Goal: Answer question/provide support: Participate in discussion

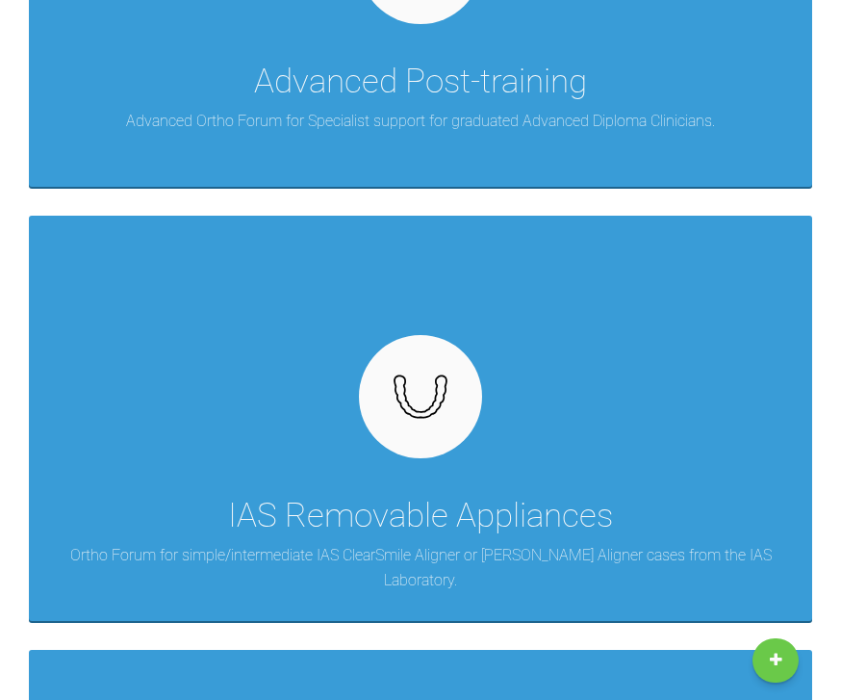
scroll to position [635, 0]
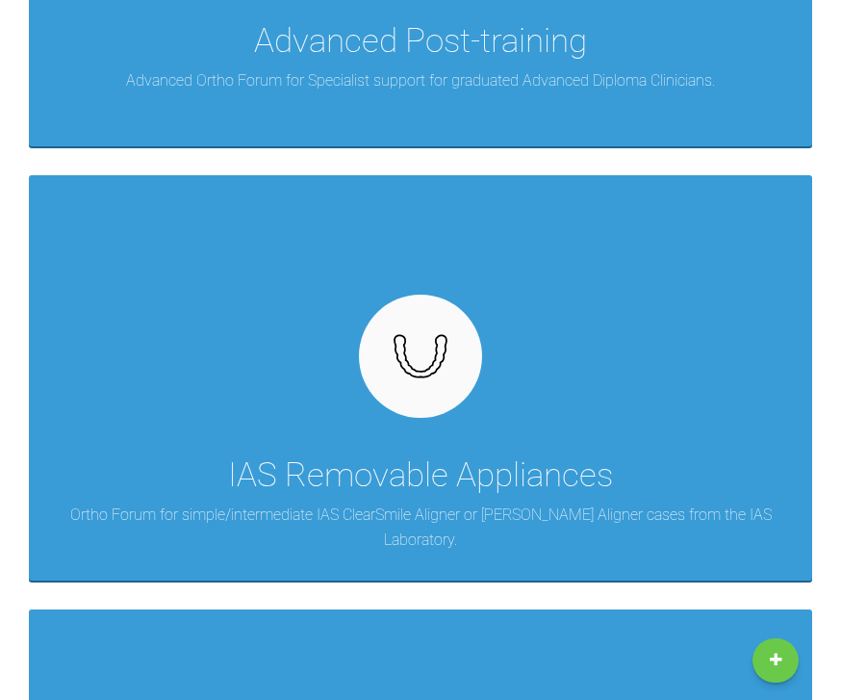
click at [727, 491] on div "IAS Removable Appliances Ortho Forum for simple/intermediate IAS ClearSmile Ali…" at bounding box center [421, 377] width 784 height 405
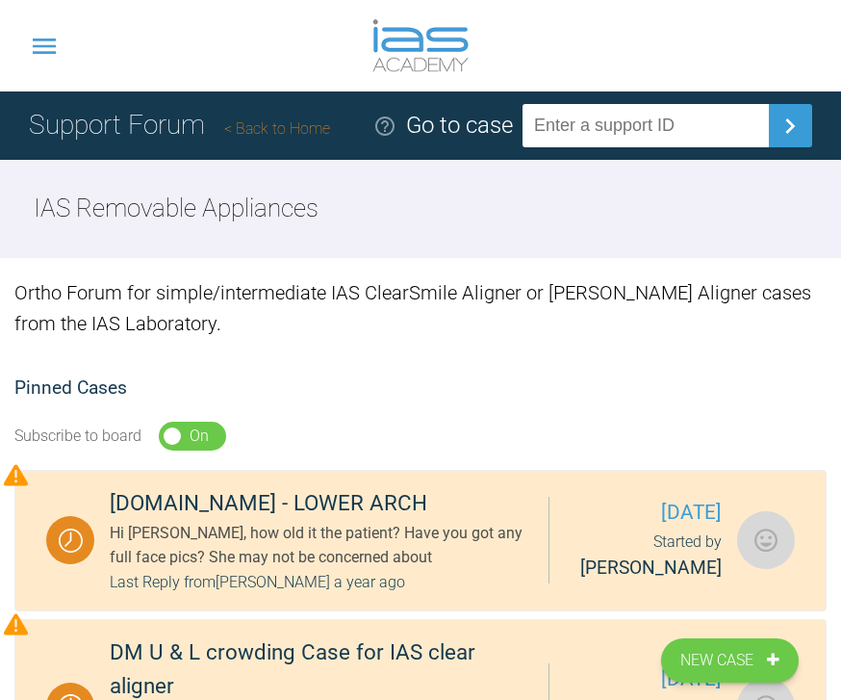
click at [40, 54] on icon at bounding box center [44, 46] width 23 height 15
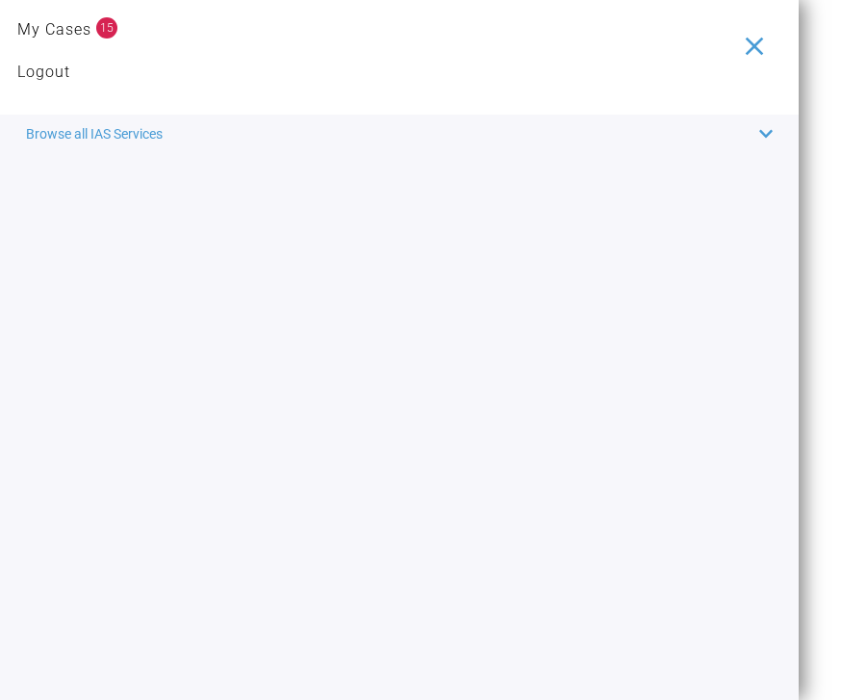
click at [84, 32] on link "My Cases" at bounding box center [54, 29] width 74 height 25
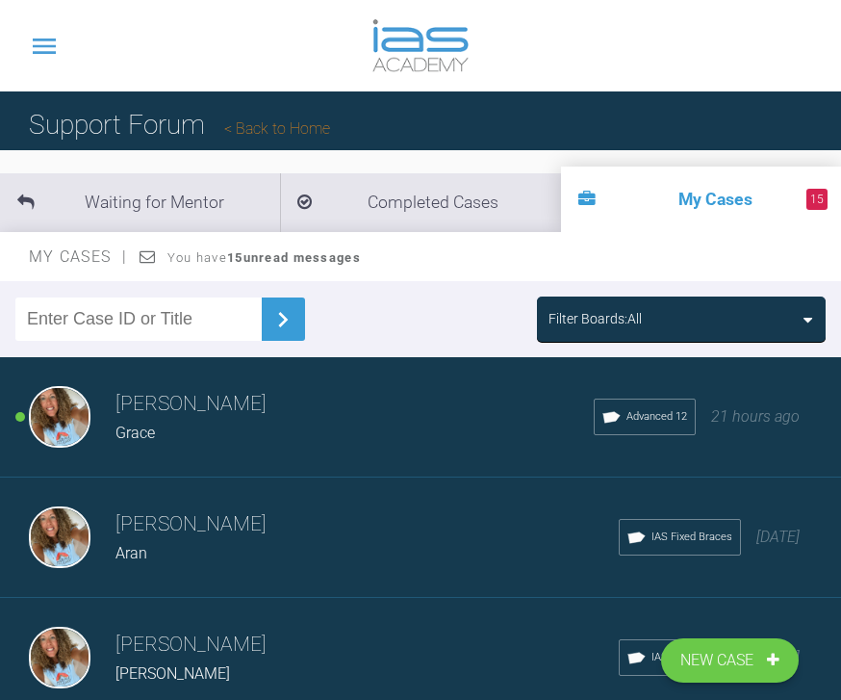
click at [751, 670] on span "New Case" at bounding box center [719, 660] width 77 height 25
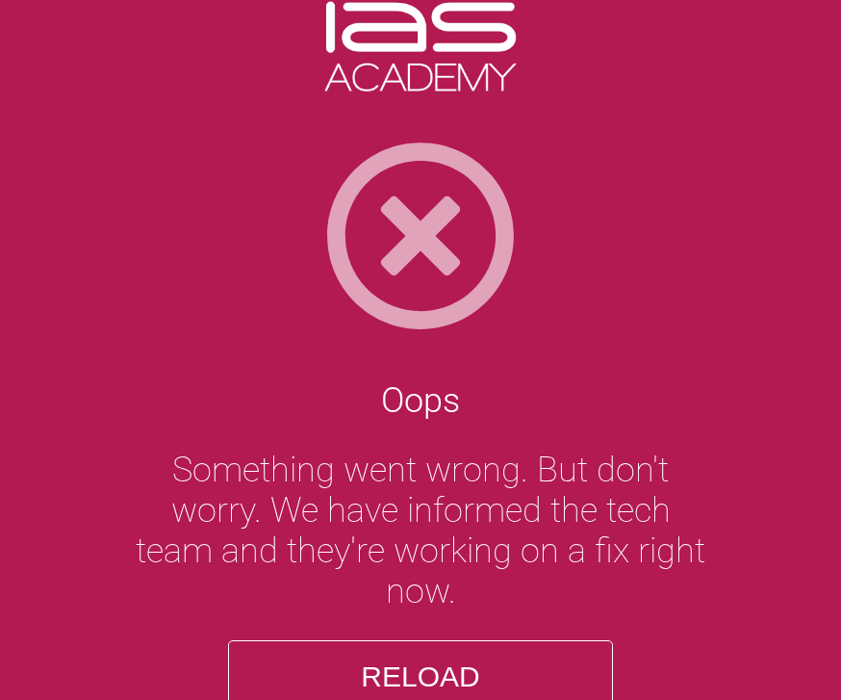
scroll to position [62, 0]
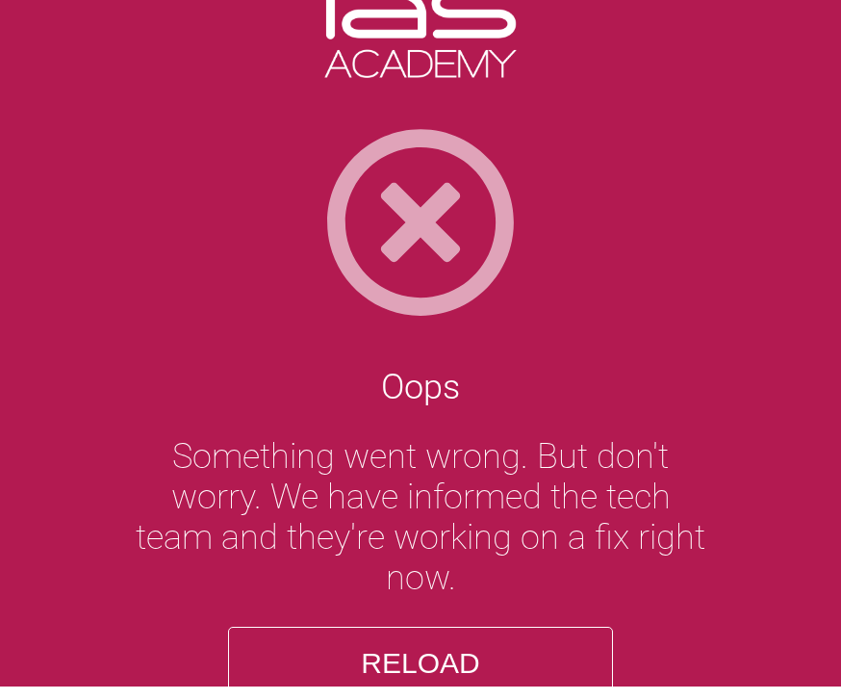
click at [447, 646] on button "Reload" at bounding box center [420, 663] width 385 height 73
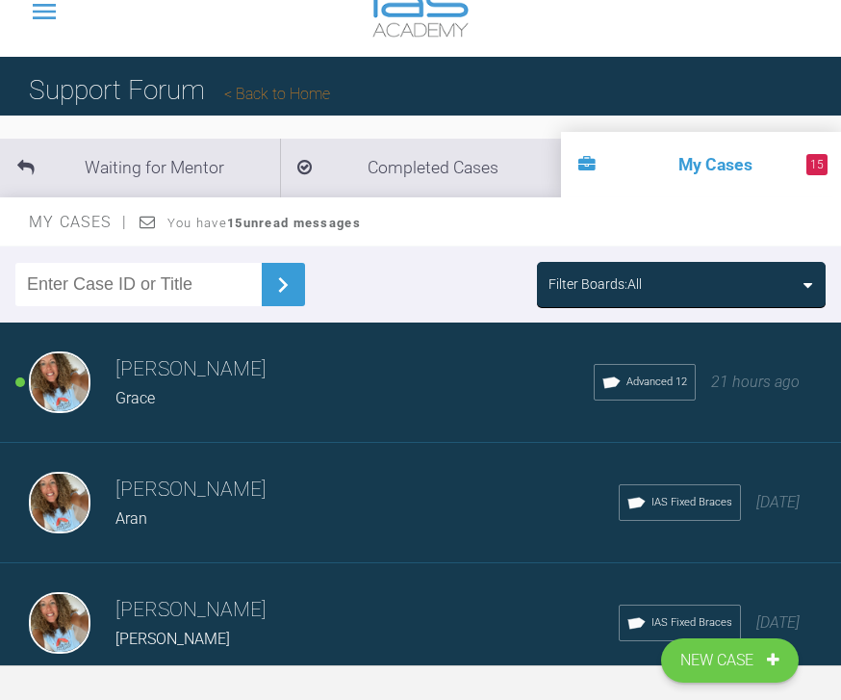
scroll to position [36, 0]
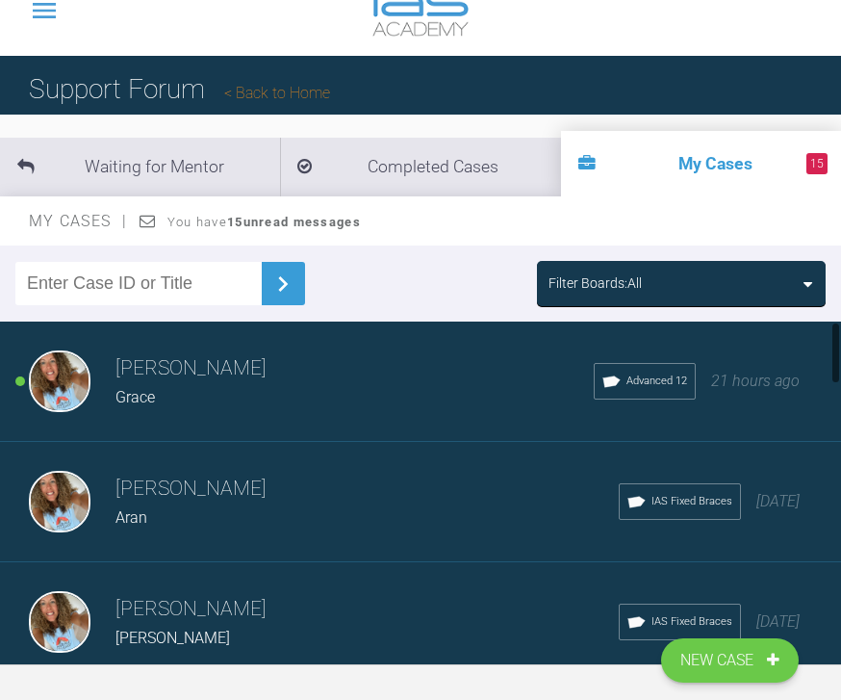
click at [706, 398] on div "[PERSON_NAME] [PERSON_NAME] Advanced 12 21 hours ago" at bounding box center [420, 382] width 841 height 120
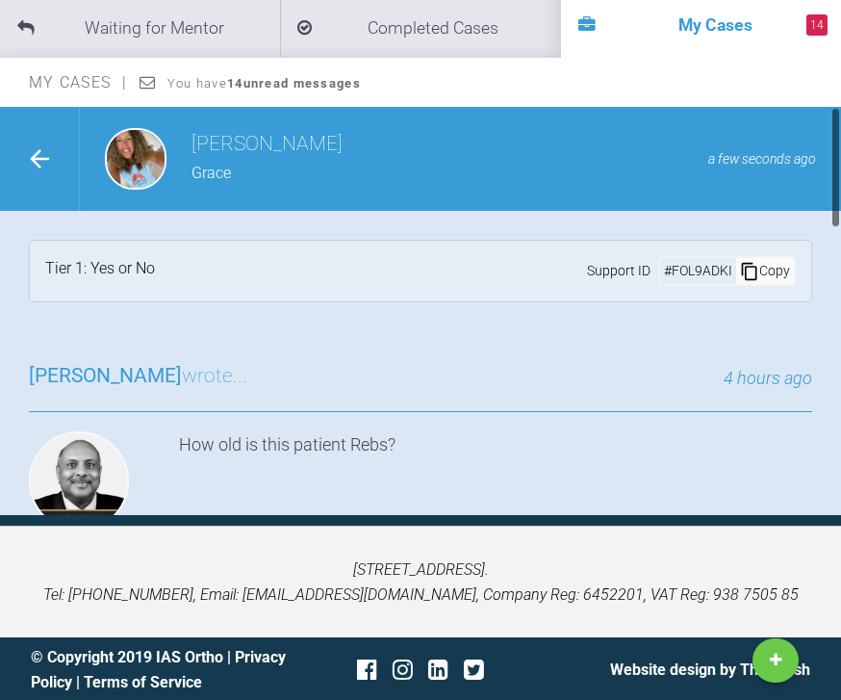
scroll to position [0, 0]
click at [50, 151] on icon at bounding box center [39, 158] width 29 height 29
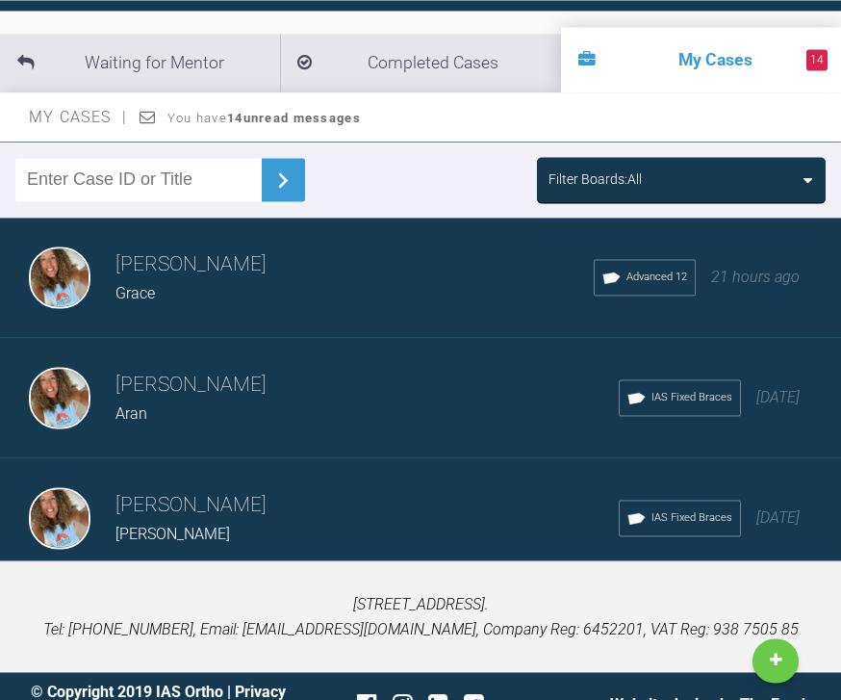
scroll to position [135, 0]
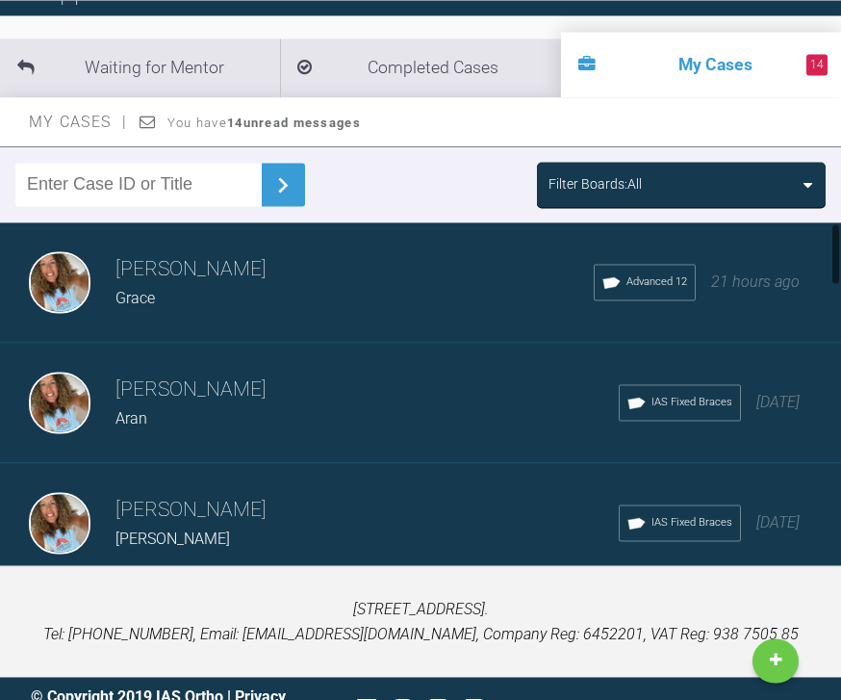
click at [412, 302] on div "Grace" at bounding box center [355, 298] width 478 height 25
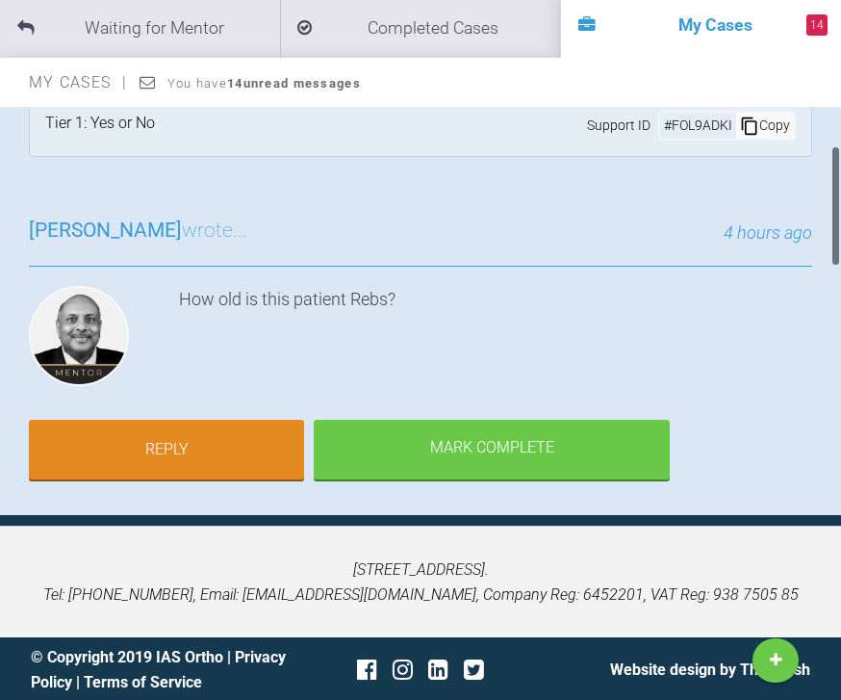
scroll to position [175, 0]
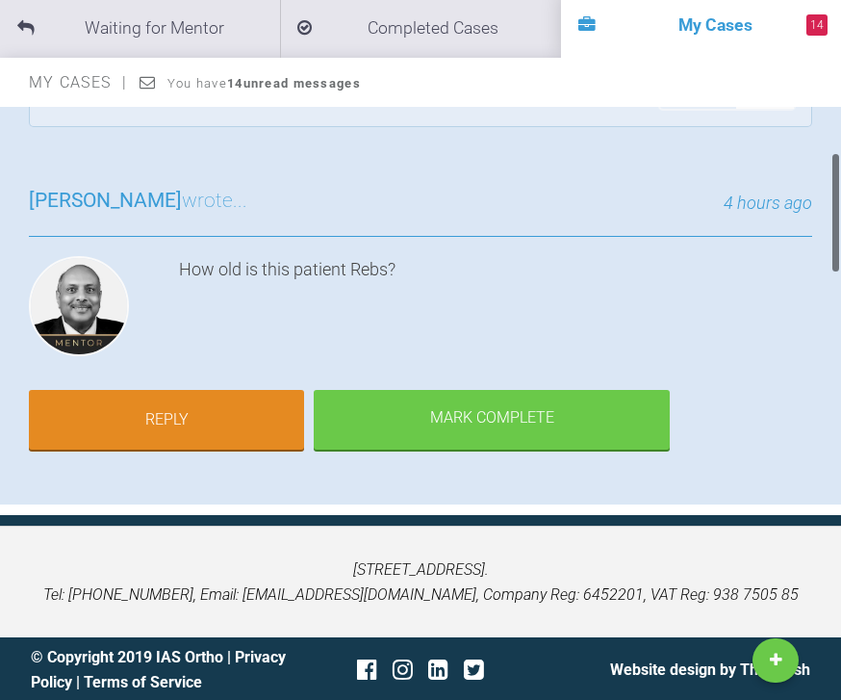
click at [146, 434] on link "Reply" at bounding box center [166, 420] width 275 height 60
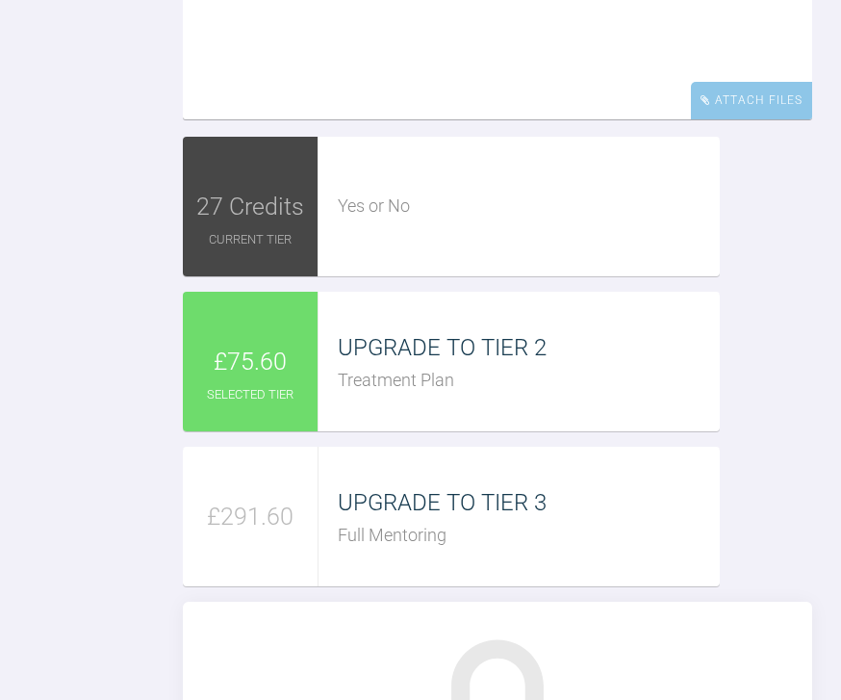
scroll to position [2489, 0]
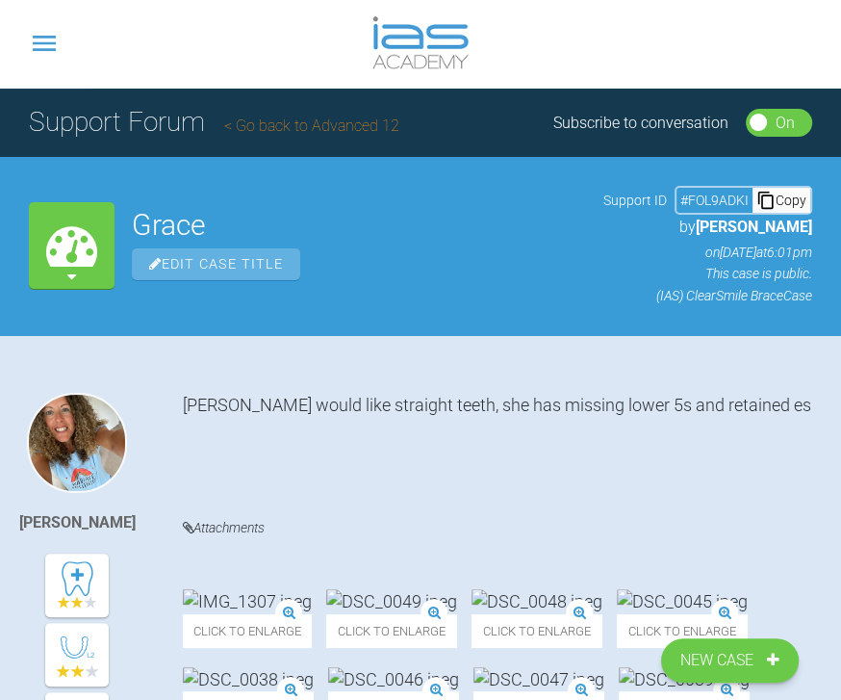
scroll to position [0, 0]
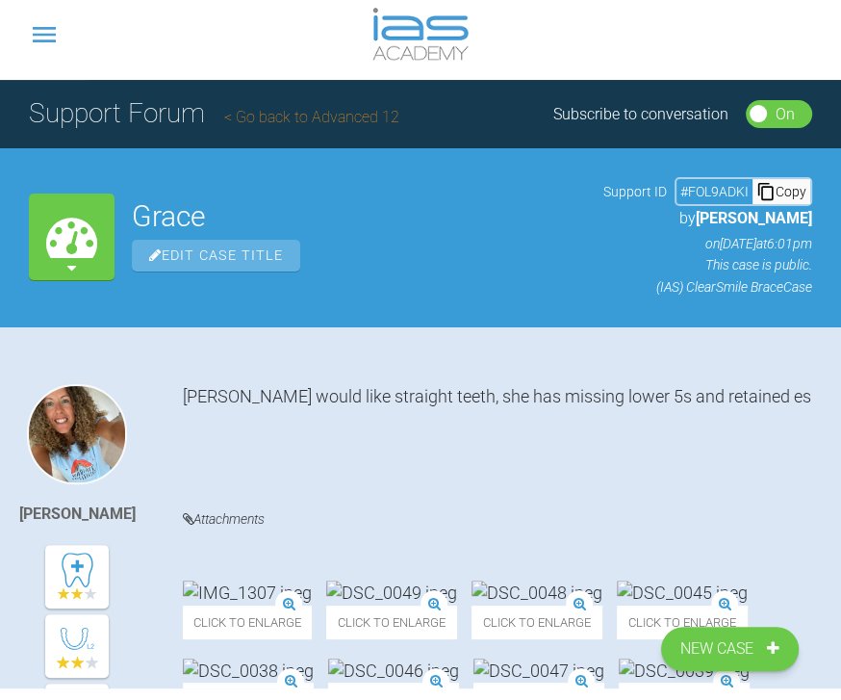
click at [787, 288] on p "(IAS) ClearSmile Brace Case" at bounding box center [708, 298] width 209 height 21
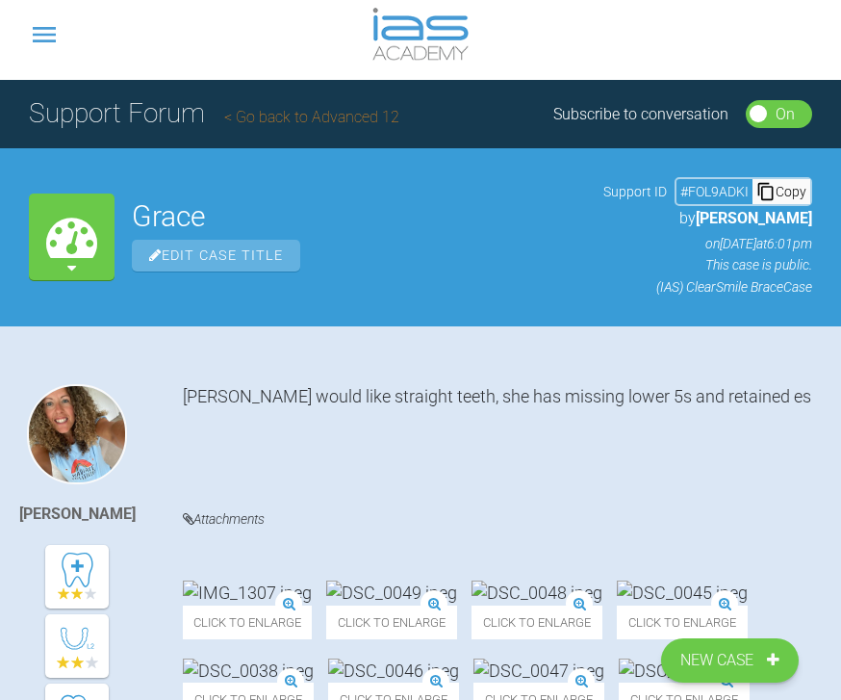
click at [762, 293] on p "(IAS) ClearSmile Brace Case" at bounding box center [708, 286] width 209 height 21
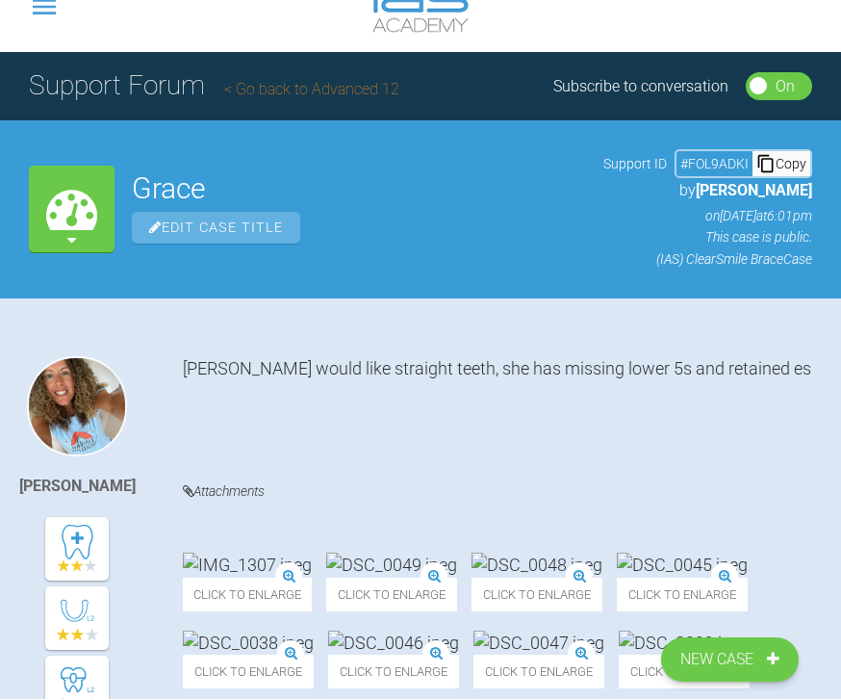
click at [347, 97] on link "Go back to Advanced 12" at bounding box center [311, 90] width 175 height 18
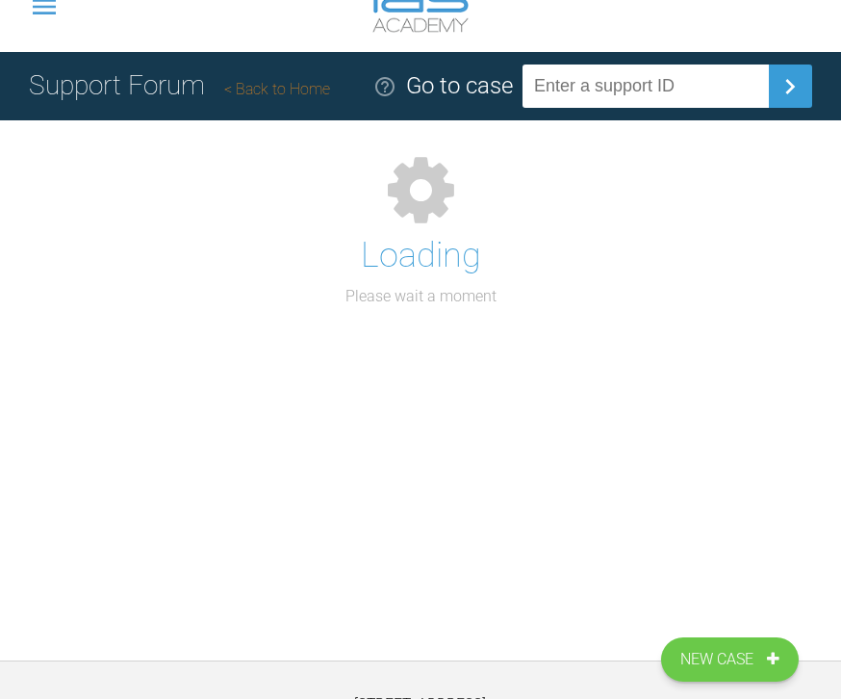
scroll to position [39, 0]
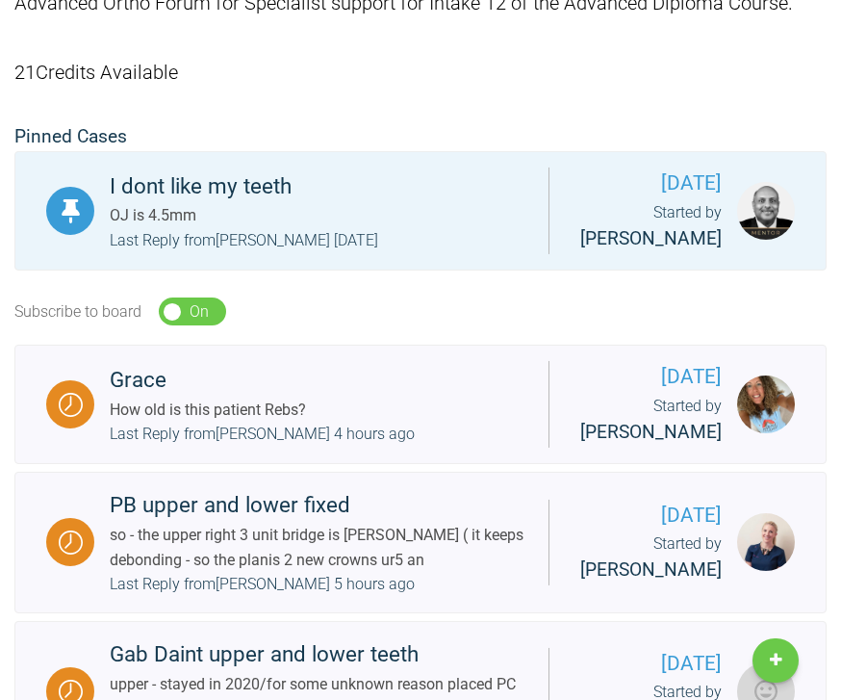
click at [674, 428] on span "[PERSON_NAME]" at bounding box center [651, 432] width 142 height 22
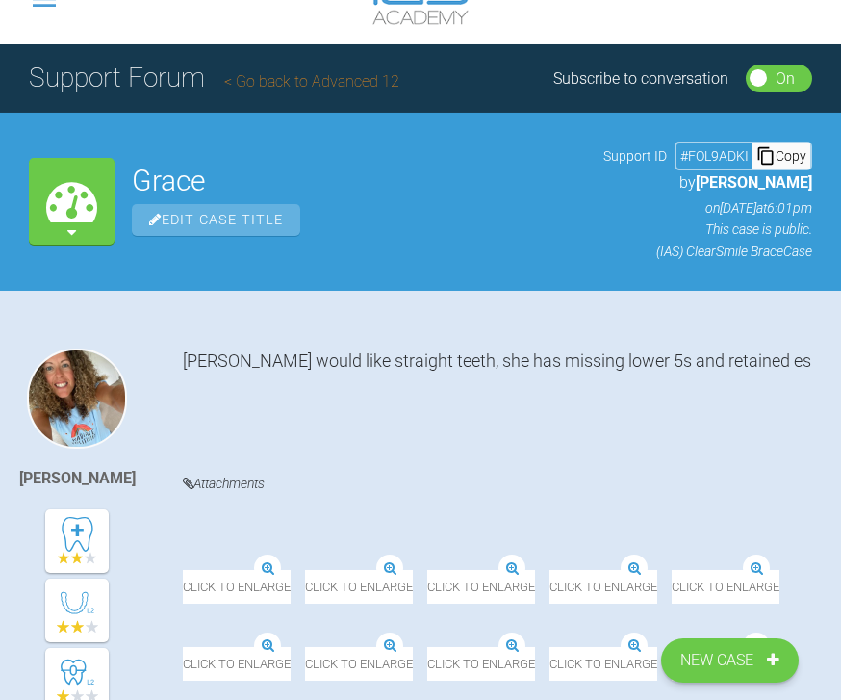
scroll to position [48, 0]
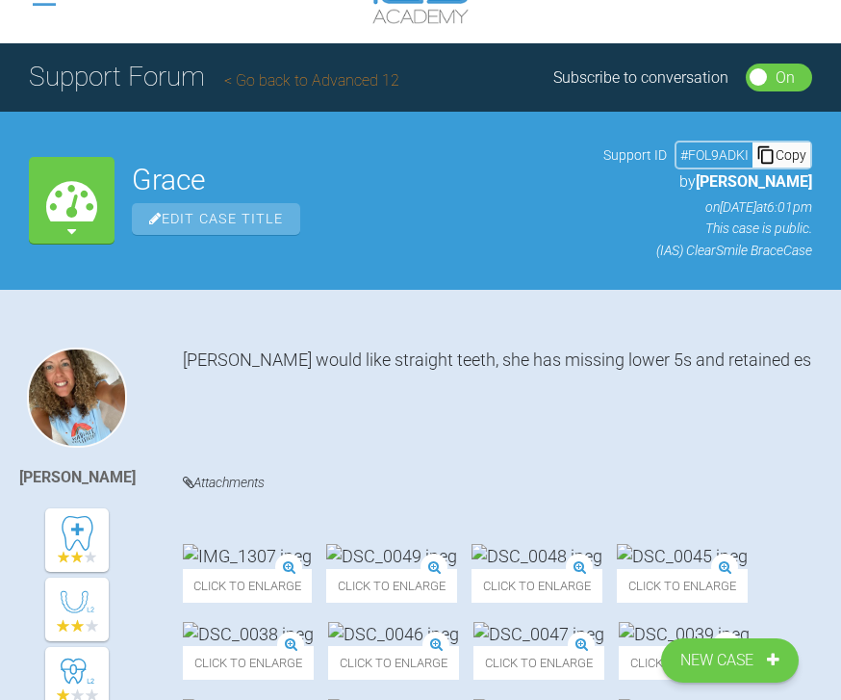
click at [333, 84] on link "Go back to Advanced 12" at bounding box center [311, 80] width 175 height 18
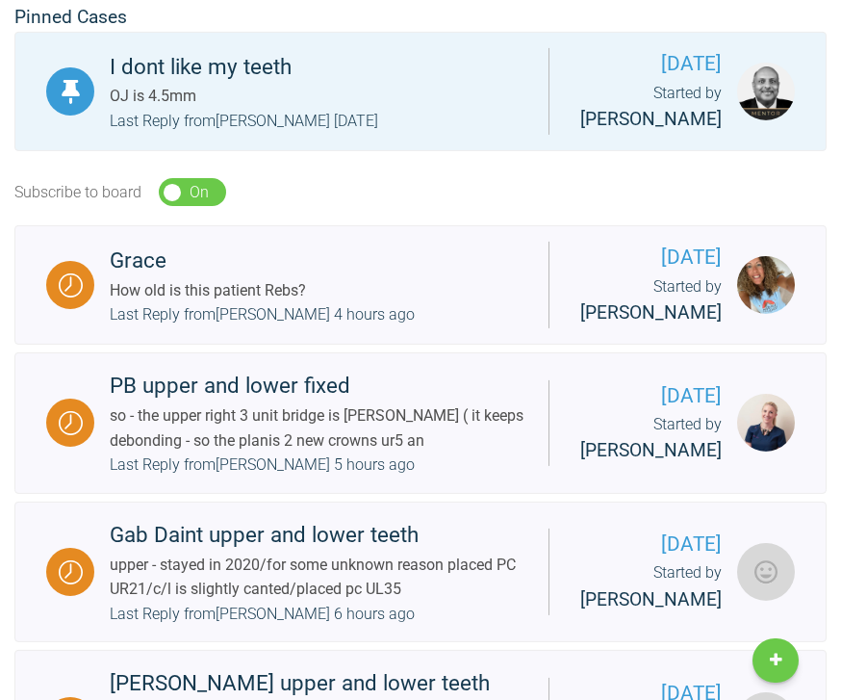
scroll to position [405, 0]
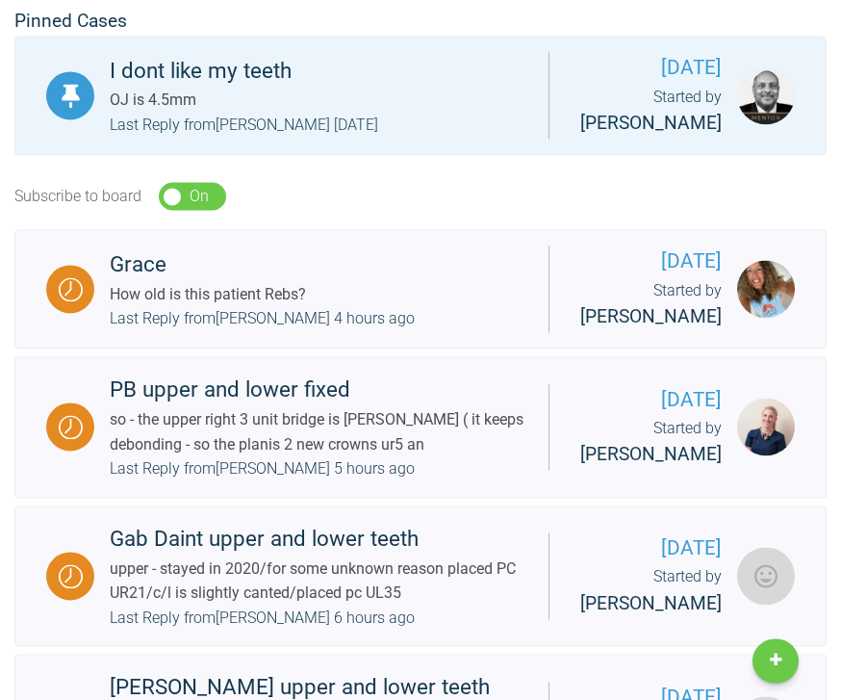
click at [402, 307] on div "Grace How old is this patient Rebs? Last Reply from [PERSON_NAME] 4 hours ago" at bounding box center [321, 289] width 454 height 84
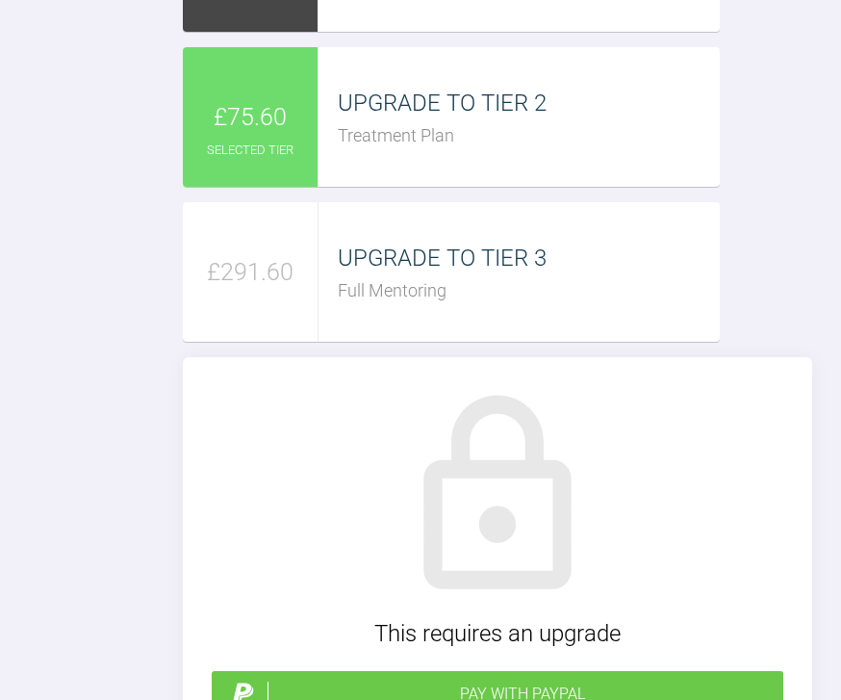
scroll to position [2530, 0]
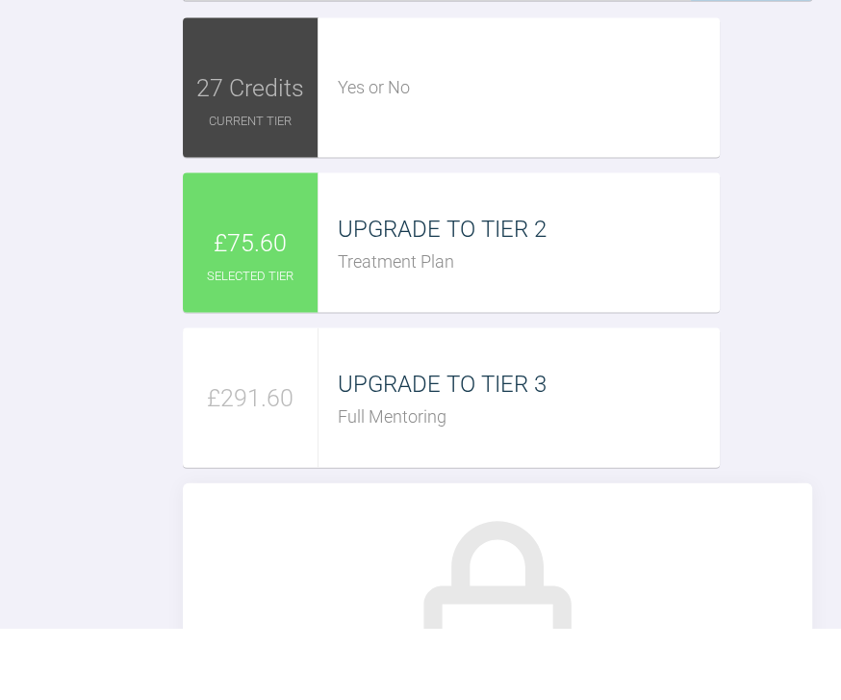
scroll to position [2405, 0]
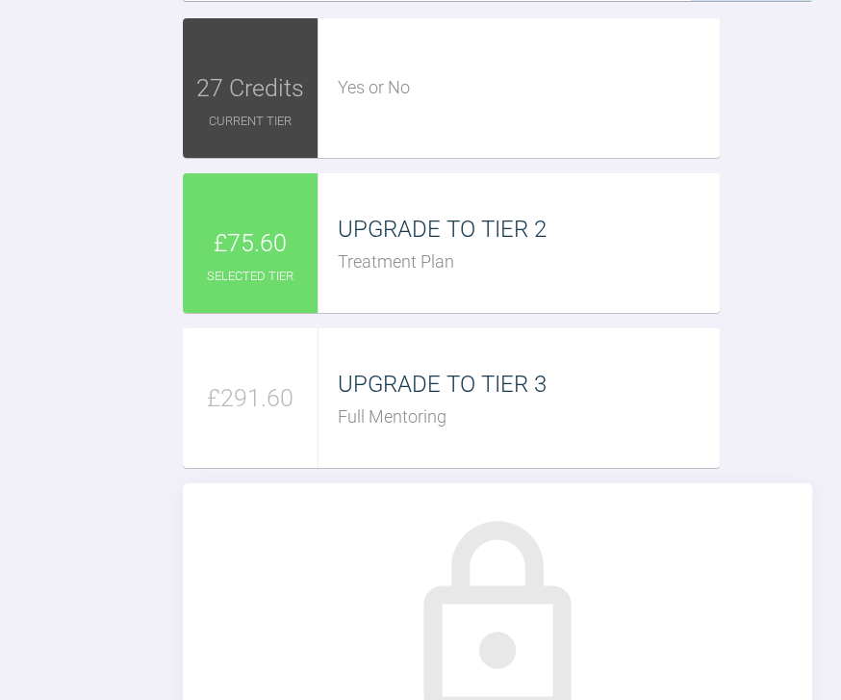
type textarea "1"
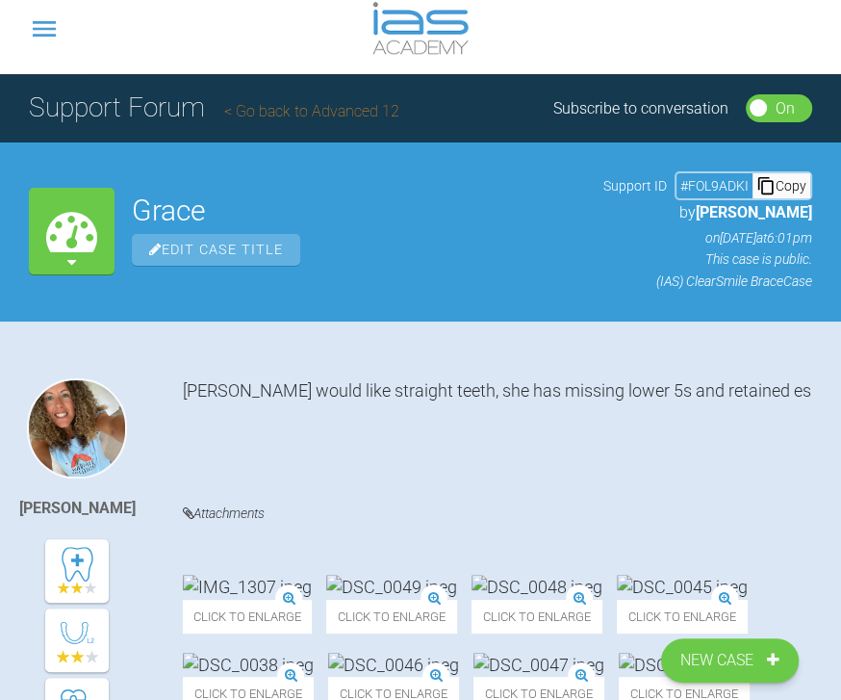
scroll to position [13, 0]
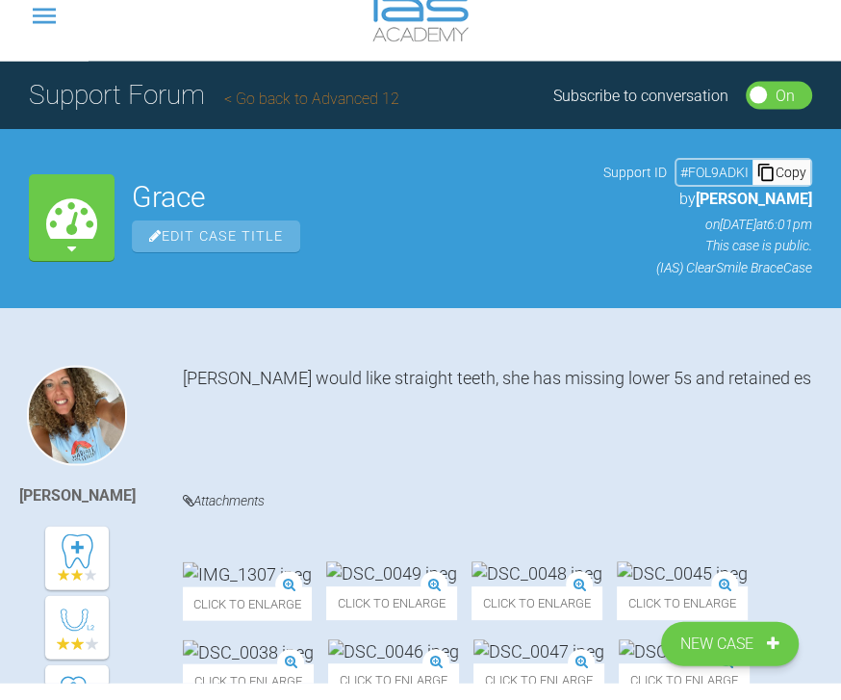
click at [332, 106] on link "Go back to Advanced 12" at bounding box center [311, 115] width 175 height 18
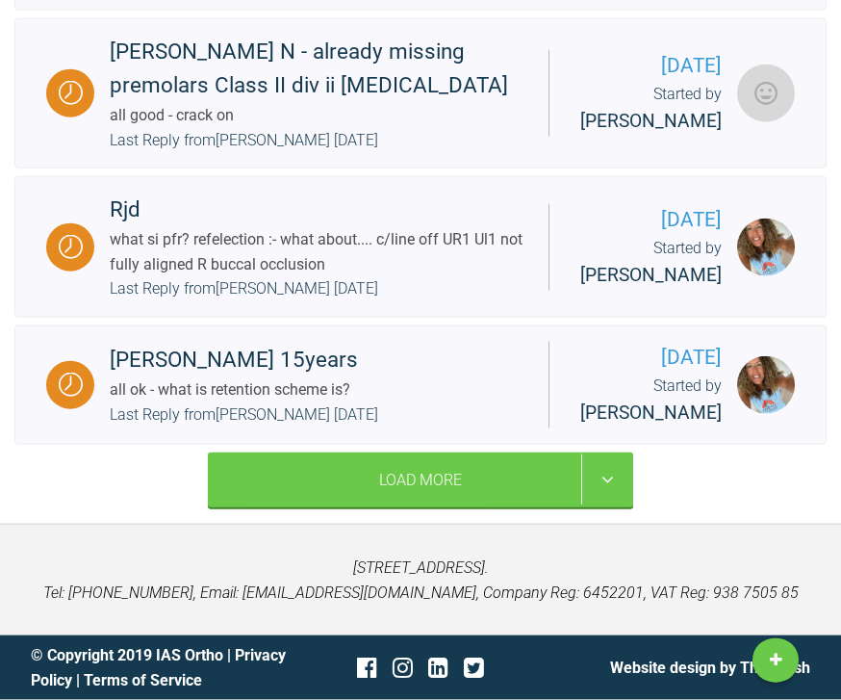
scroll to position [3696, 0]
click at [495, 508] on div "Load More" at bounding box center [421, 480] width 426 height 56
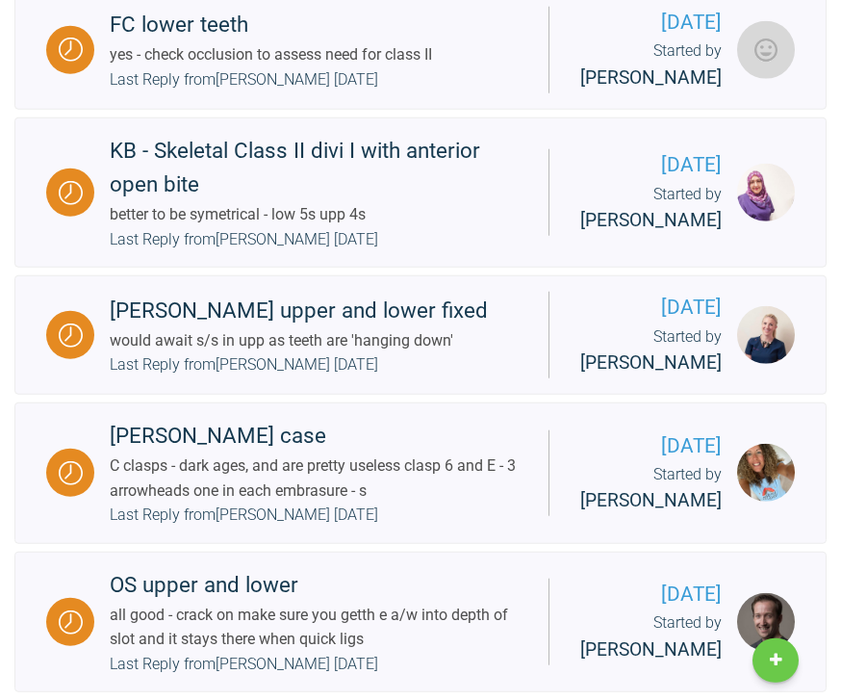
scroll to position [5411, 0]
